Goal: Task Accomplishment & Management: Manage account settings

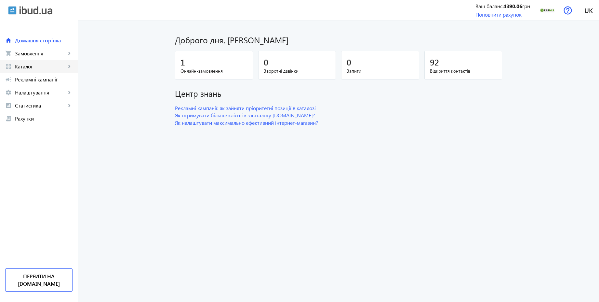
click at [30, 65] on span "Каталог" at bounding box center [40, 66] width 51 height 7
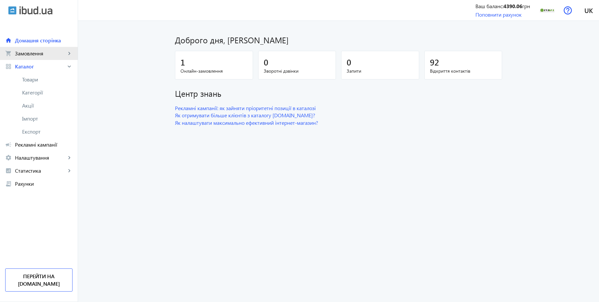
click at [31, 57] on link "shopping_cart Замовлення keyboard_arrow_right" at bounding box center [39, 53] width 78 height 13
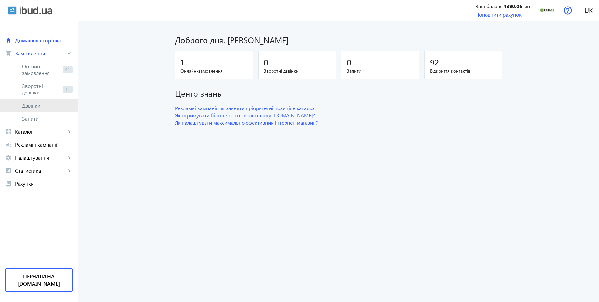
click at [31, 105] on span "Дзвінки" at bounding box center [47, 105] width 50 height 7
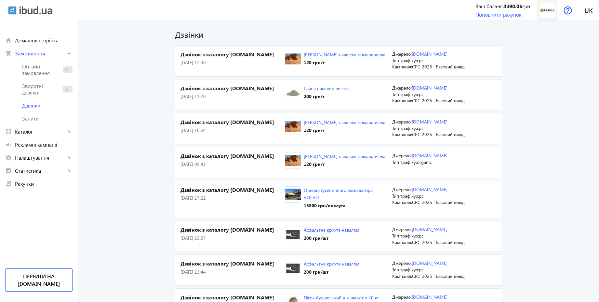
click at [545, 11] on img at bounding box center [547, 10] width 15 height 15
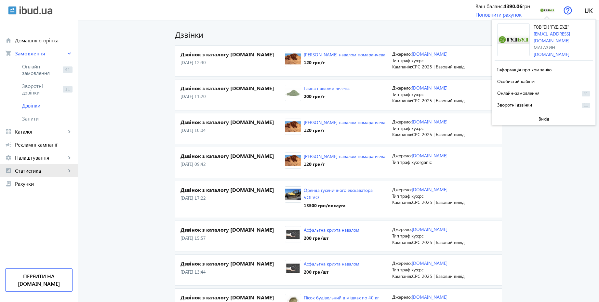
click at [36, 167] on span "Статистика" at bounding box center [40, 170] width 51 height 7
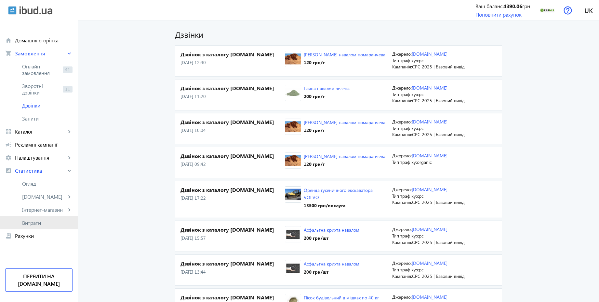
click at [40, 224] on span "Витрати" at bounding box center [47, 222] width 50 height 7
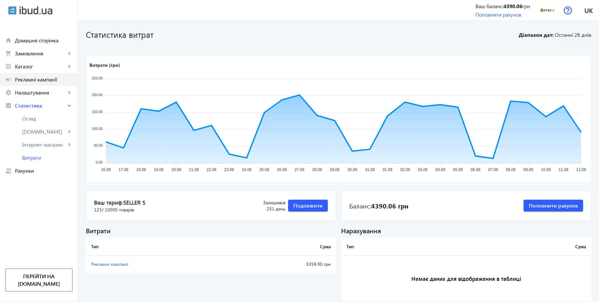
click at [51, 82] on span "Рекламні кампанії" at bounding box center [44, 79] width 58 height 7
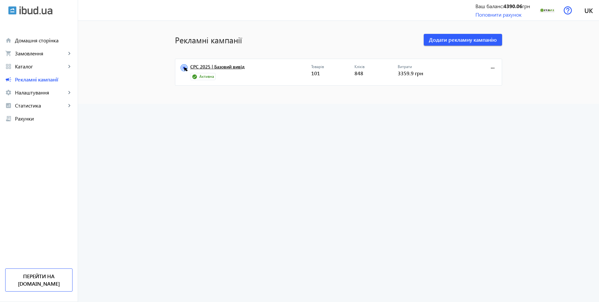
click at [235, 66] on link "CPC 2025 | Базовий вивід" at bounding box center [250, 68] width 121 height 9
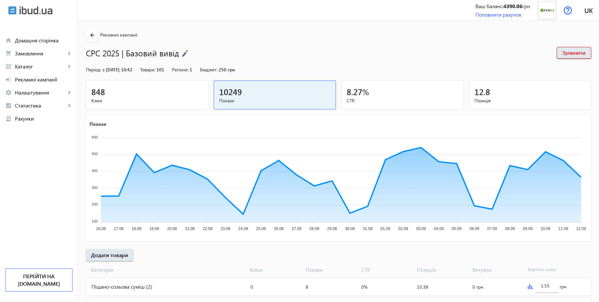
click at [549, 6] on img at bounding box center [547, 10] width 15 height 15
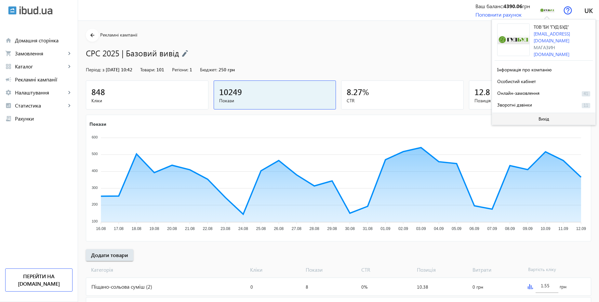
click at [544, 118] on span "Вихід" at bounding box center [544, 118] width 11 height 5
